Goal: Browse casually: Explore the website without a specific task or goal

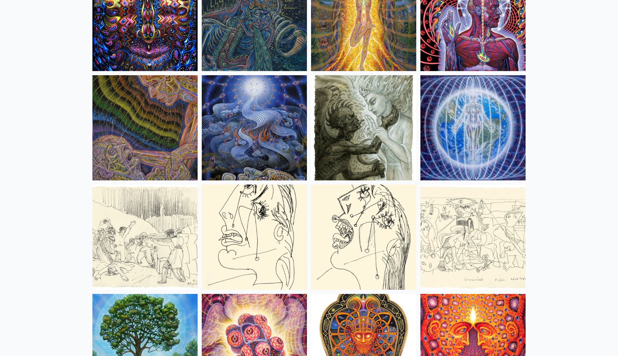
scroll to position [4374, 0]
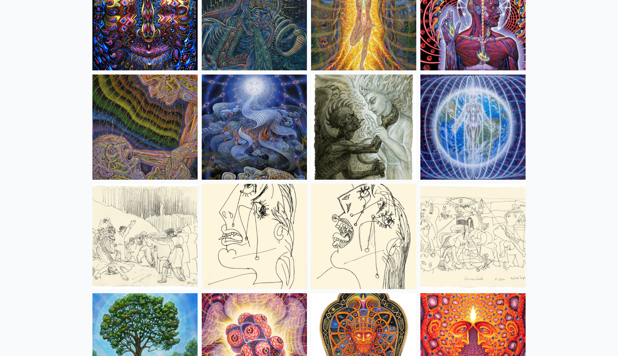
click at [363, 118] on img at bounding box center [363, 126] width 105 height 105
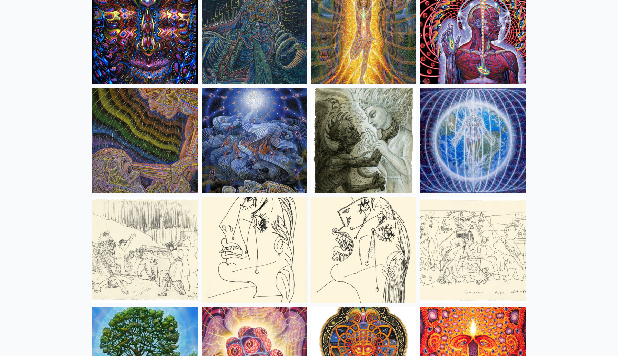
scroll to position [4357, 0]
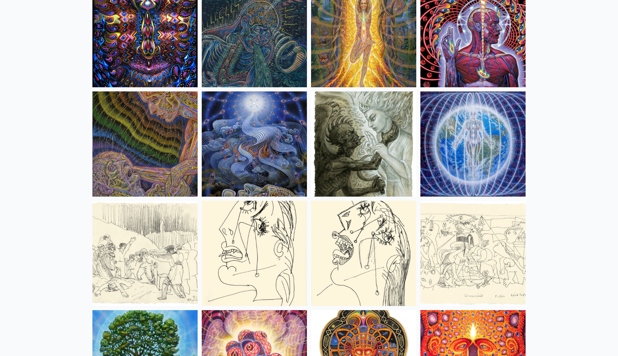
click at [351, 138] on img at bounding box center [363, 143] width 105 height 105
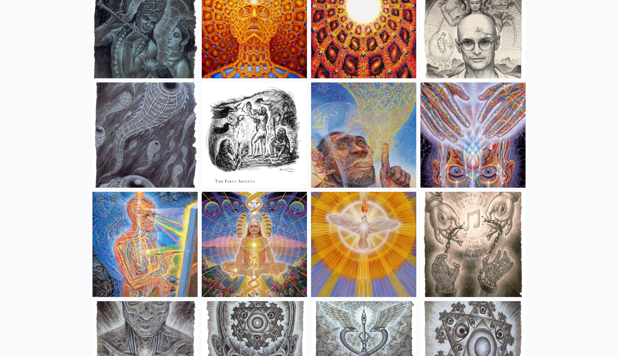
scroll to position [4916, 0]
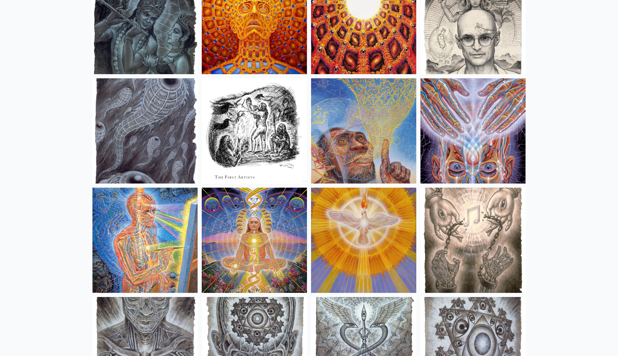
click at [259, 132] on img at bounding box center [254, 130] width 105 height 105
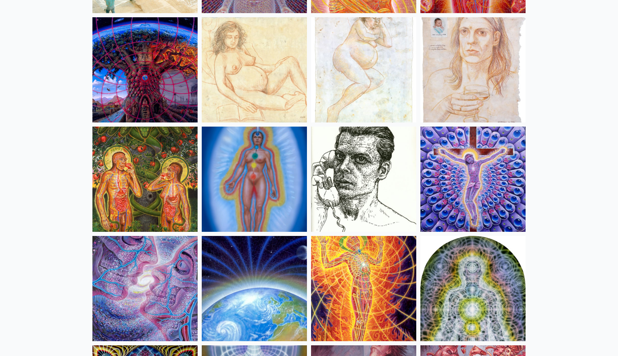
scroll to position [6725, 0]
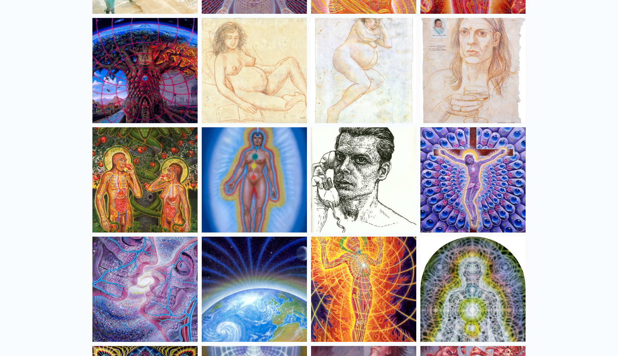
click at [269, 182] on img at bounding box center [254, 179] width 105 height 105
click at [251, 297] on img at bounding box center [254, 288] width 105 height 105
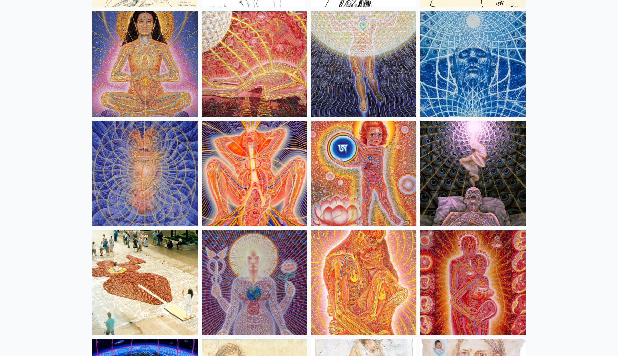
scroll to position [6403, 0]
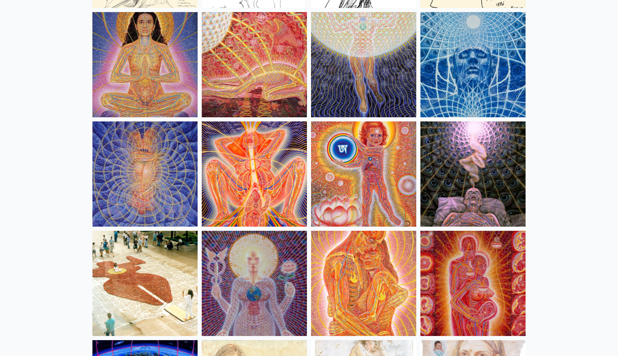
click at [165, 172] on img at bounding box center [144, 173] width 105 height 105
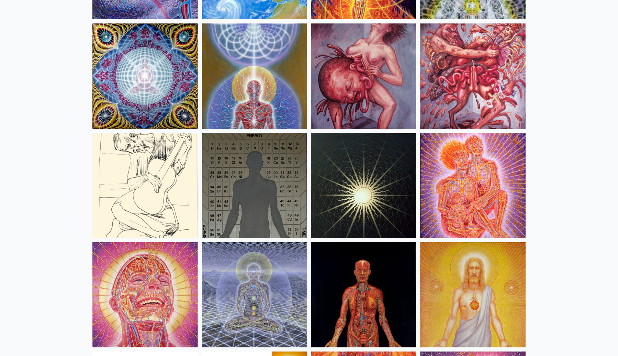
scroll to position [7048, 0]
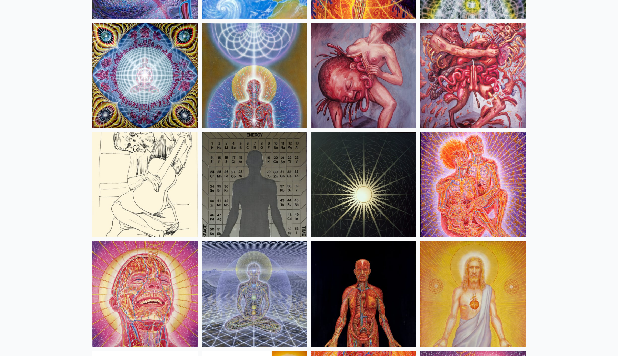
click at [159, 102] on img at bounding box center [144, 75] width 105 height 105
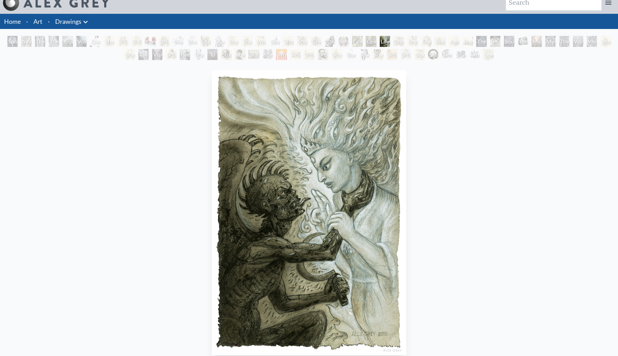
scroll to position [9, 0]
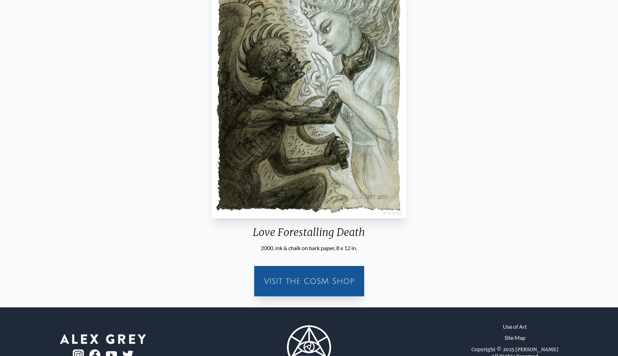
scroll to position [146, 0]
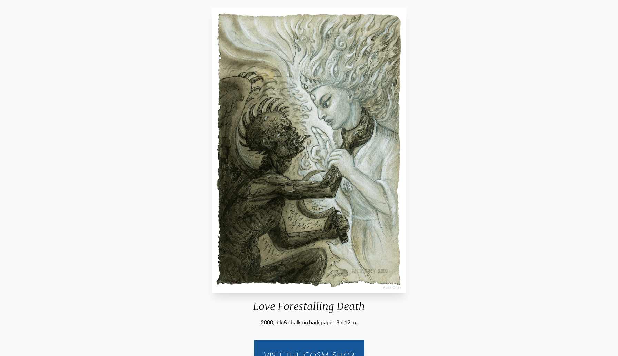
scroll to position [65, 0]
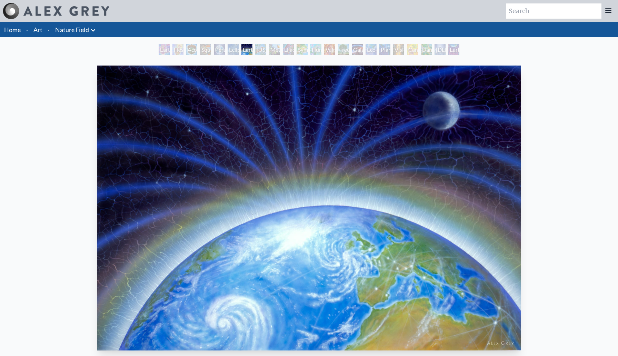
scroll to position [163, 0]
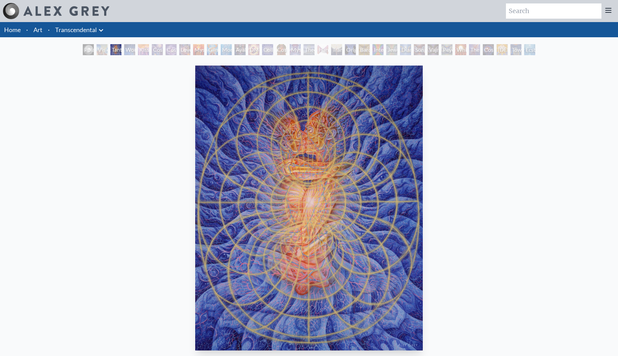
click at [290, 52] on div "Mystic Eye" at bounding box center [295, 49] width 11 height 11
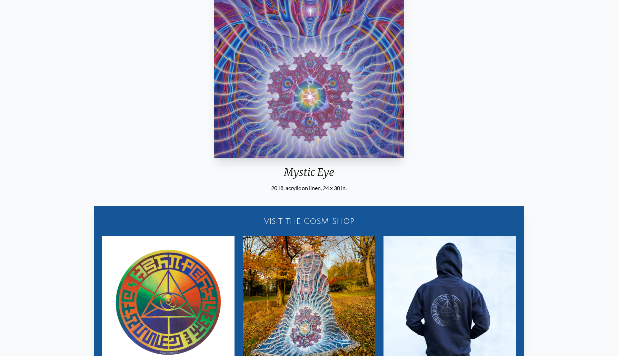
scroll to position [137, 0]
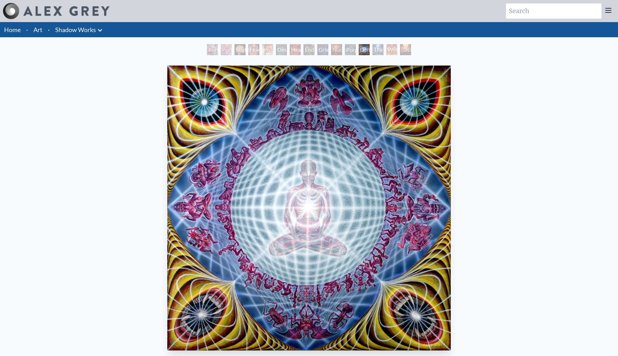
click at [70, 11] on img at bounding box center [66, 11] width 86 height 10
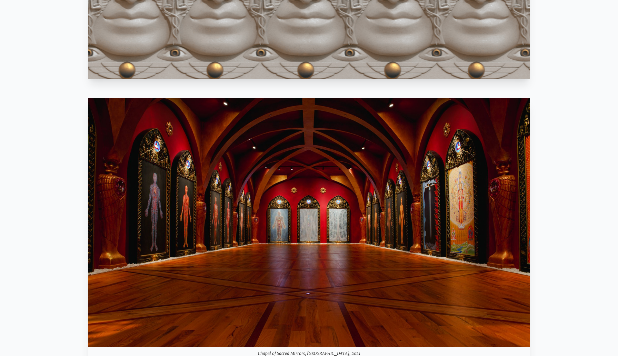
scroll to position [650, 0]
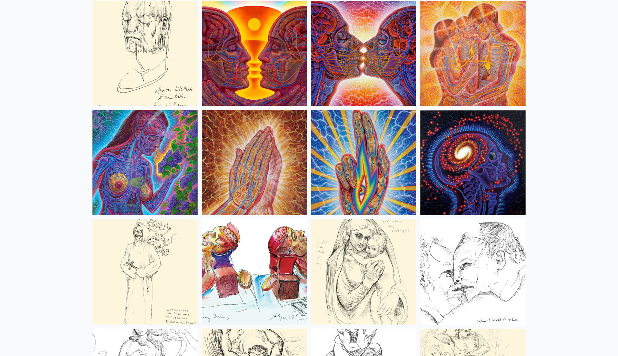
scroll to position [2480, 0]
click at [471, 173] on img at bounding box center [472, 162] width 105 height 105
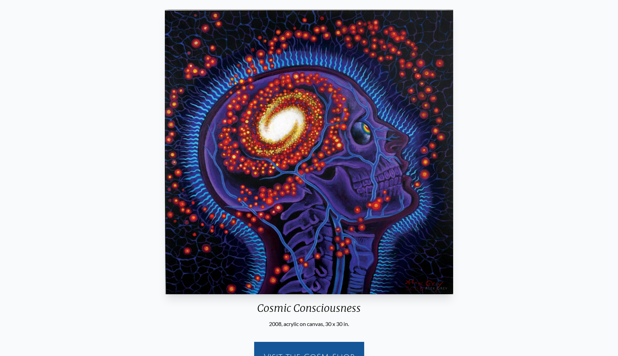
scroll to position [71, 0]
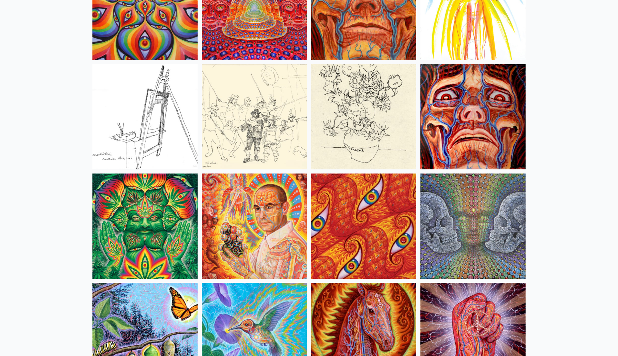
scroll to position [3183, 0]
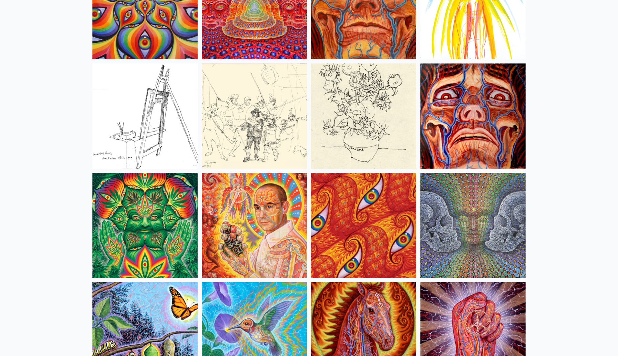
click at [483, 233] on img at bounding box center [472, 225] width 105 height 105
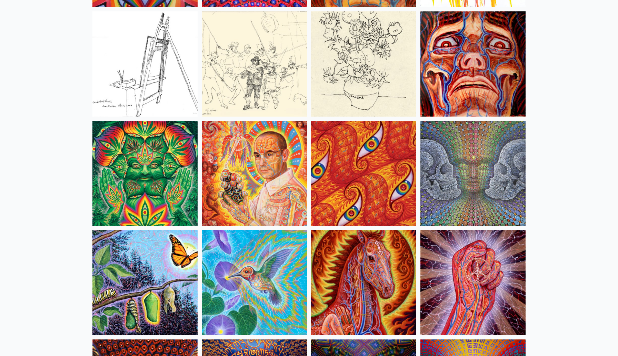
scroll to position [3235, 0]
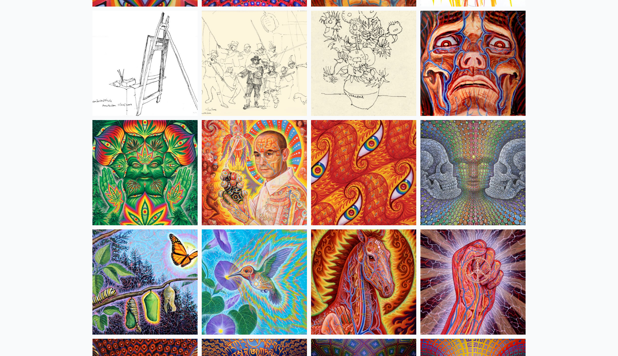
click at [461, 81] on img at bounding box center [472, 63] width 105 height 105
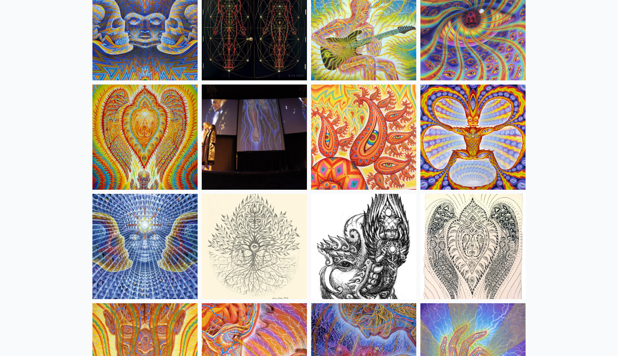
scroll to position [3709, 0]
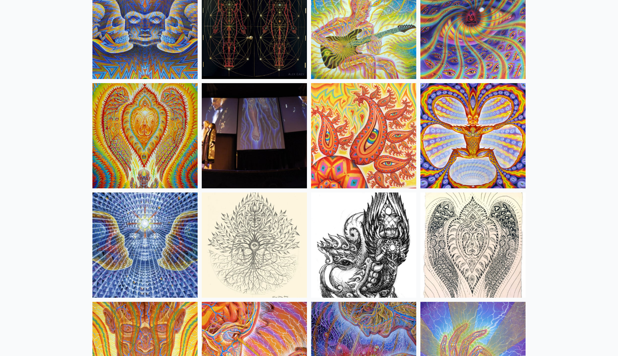
click at [284, 250] on img at bounding box center [254, 244] width 105 height 105
